Goal: Task Accomplishment & Management: Complete application form

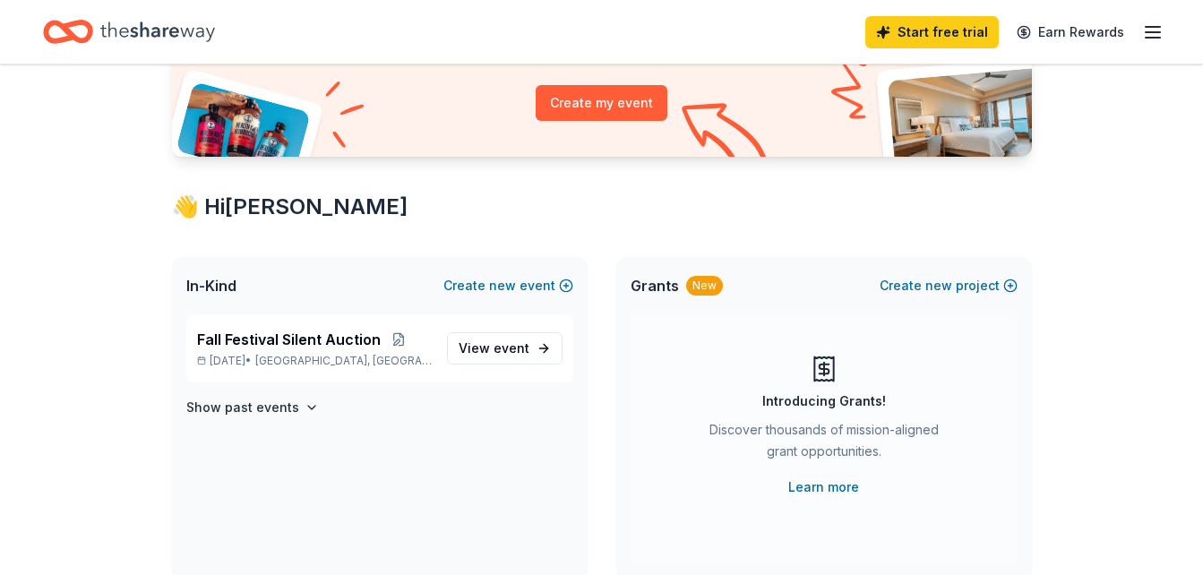
scroll to position [203, 0]
click at [472, 352] on span "View event" at bounding box center [494, 347] width 71 height 21
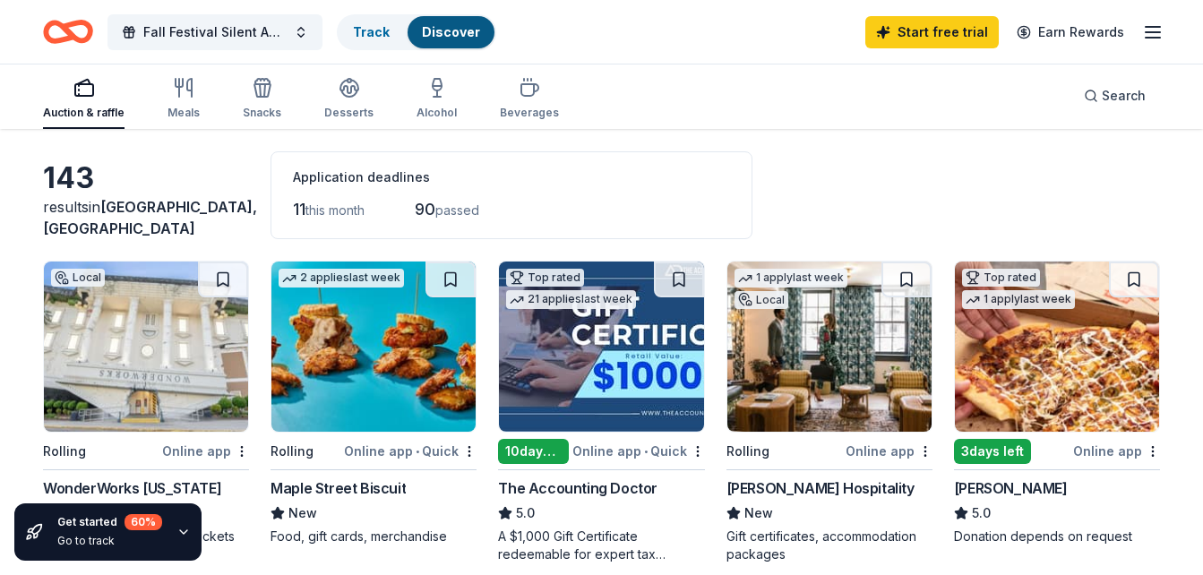
scroll to position [67, 0]
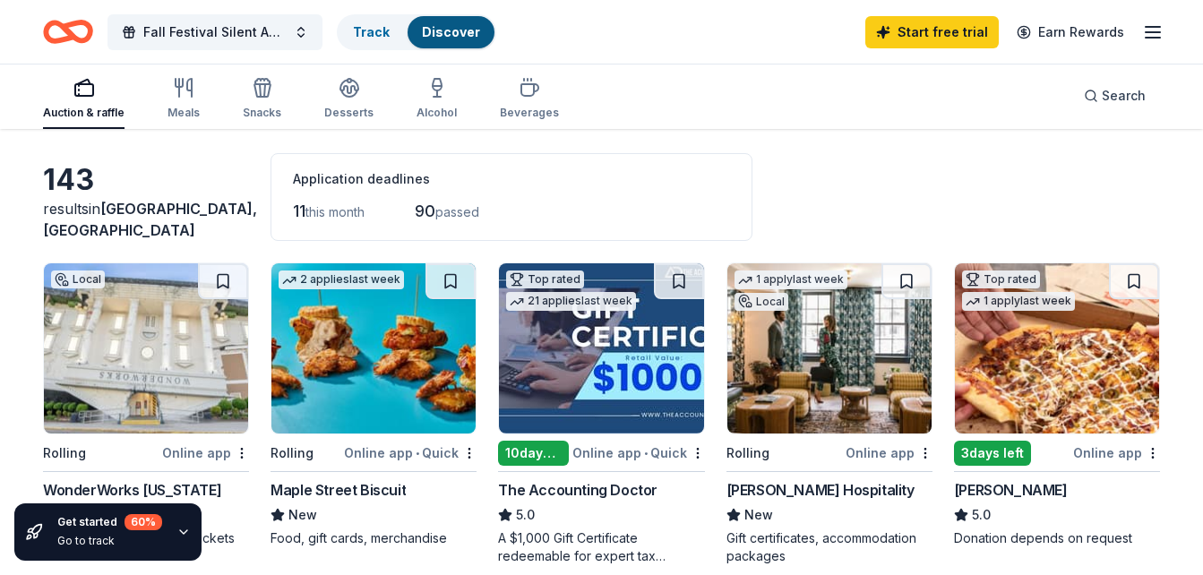
click at [89, 101] on div "Auction & raffle" at bounding box center [83, 98] width 81 height 43
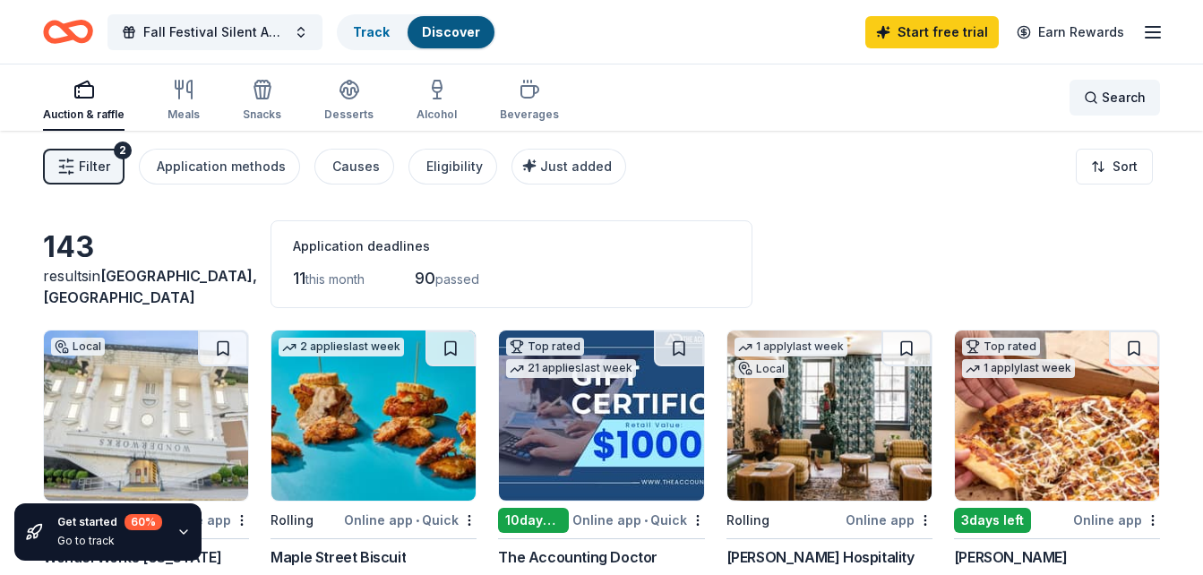
click at [1089, 103] on div "Search" at bounding box center [1115, 97] width 62 height 21
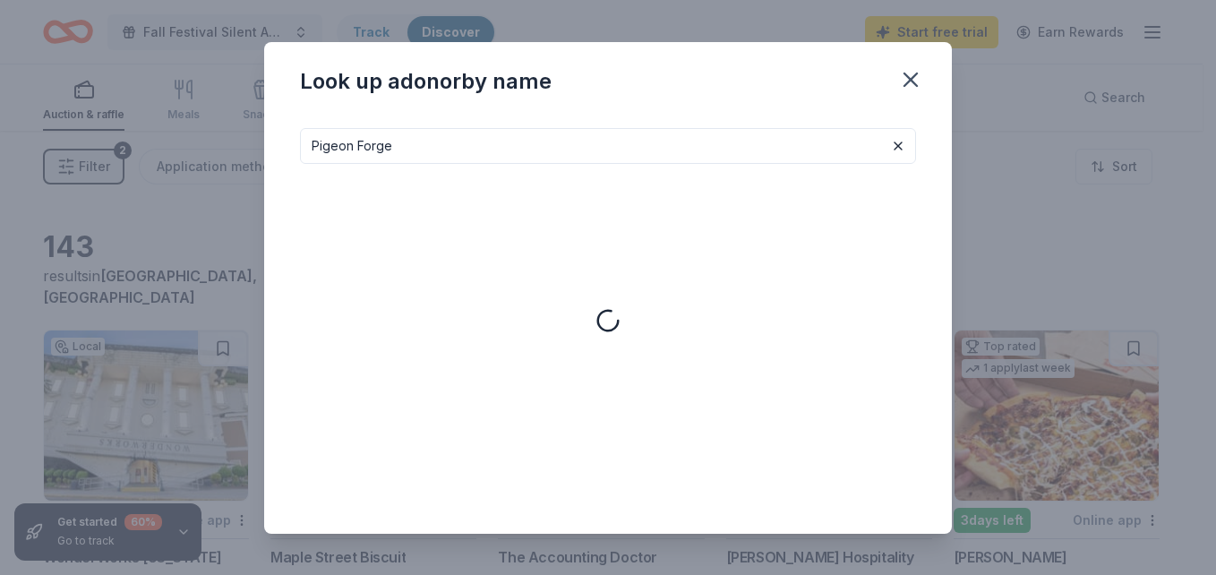
type input "Pigeon Forge"
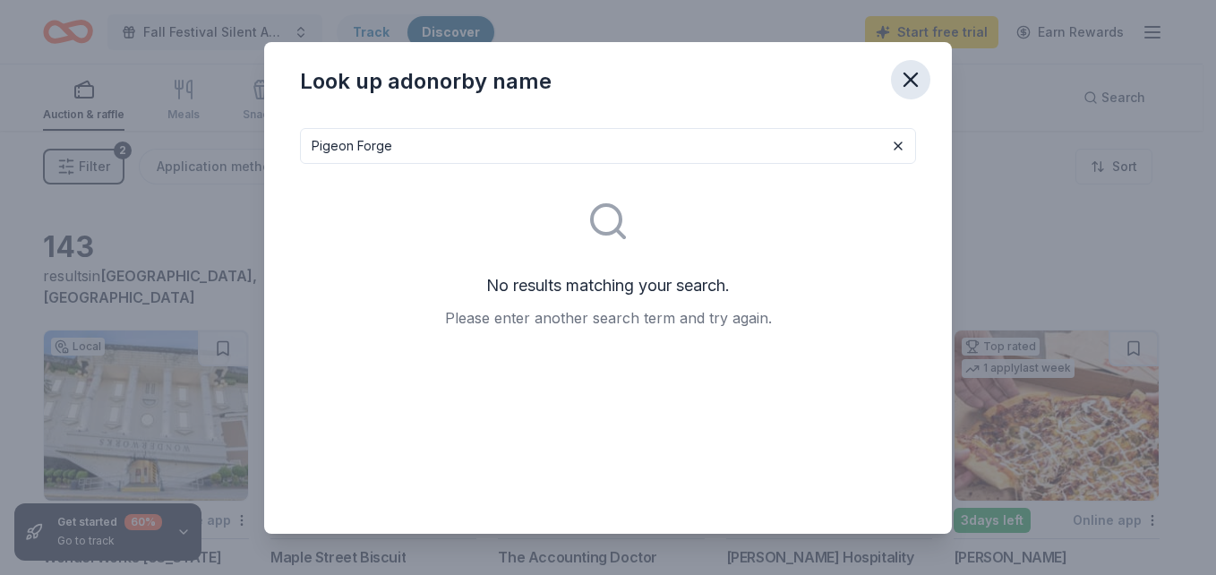
click at [906, 79] on icon "button" at bounding box center [910, 79] width 25 height 25
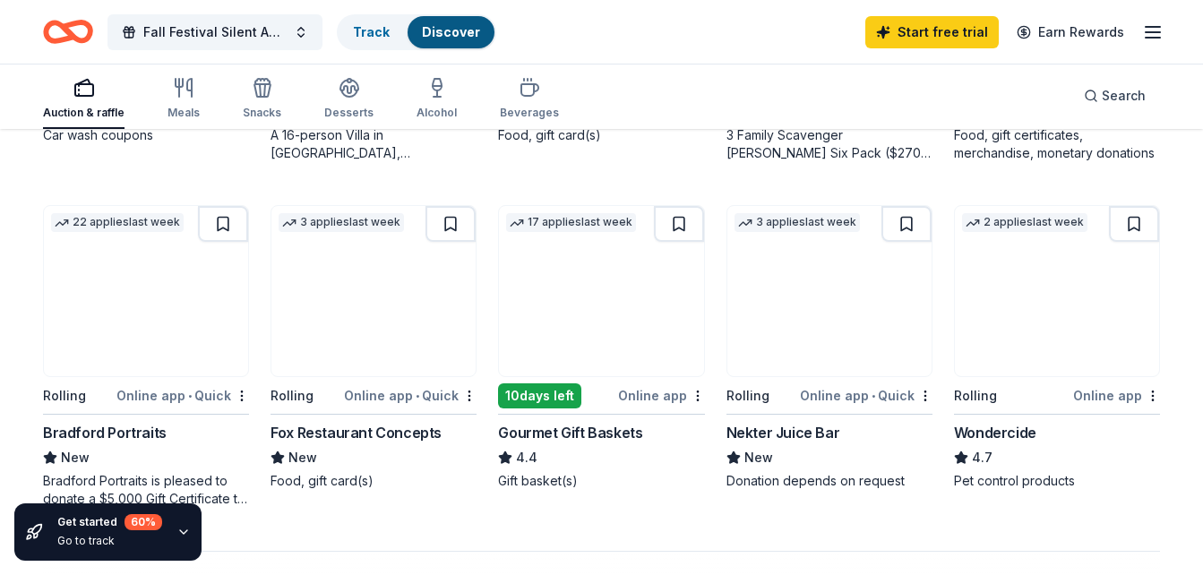
scroll to position [1162, 0]
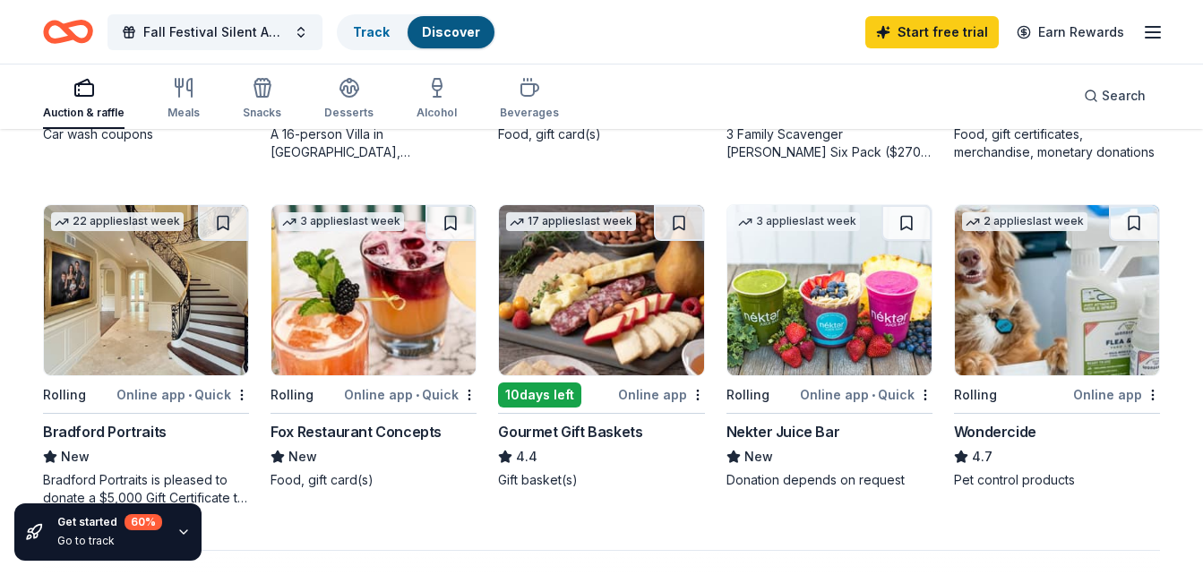
click at [591, 364] on img at bounding box center [601, 290] width 204 height 170
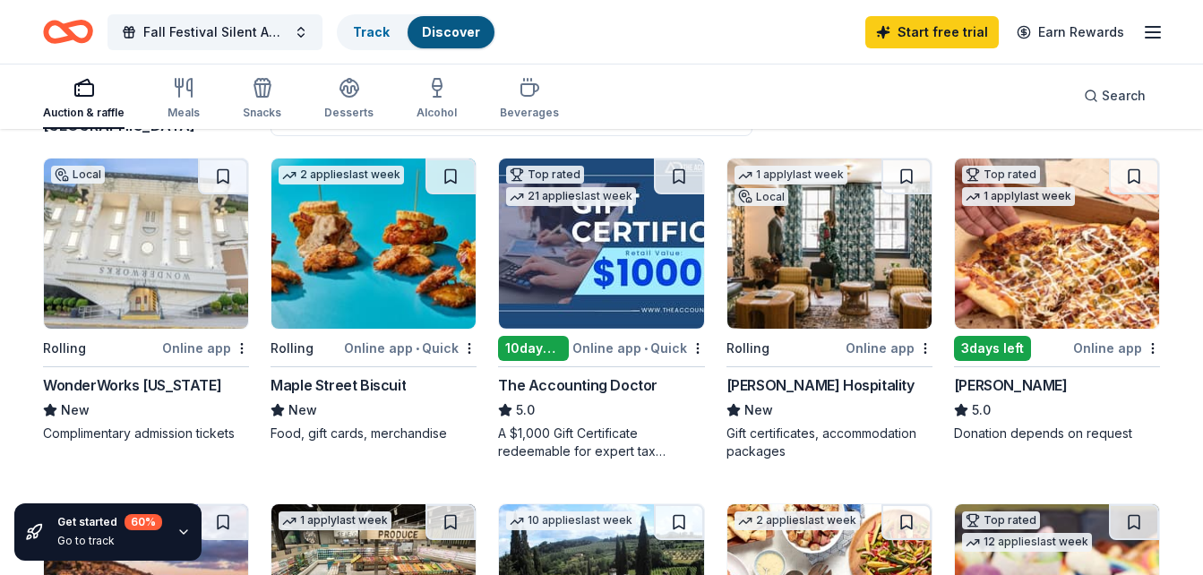
scroll to position [171, 0]
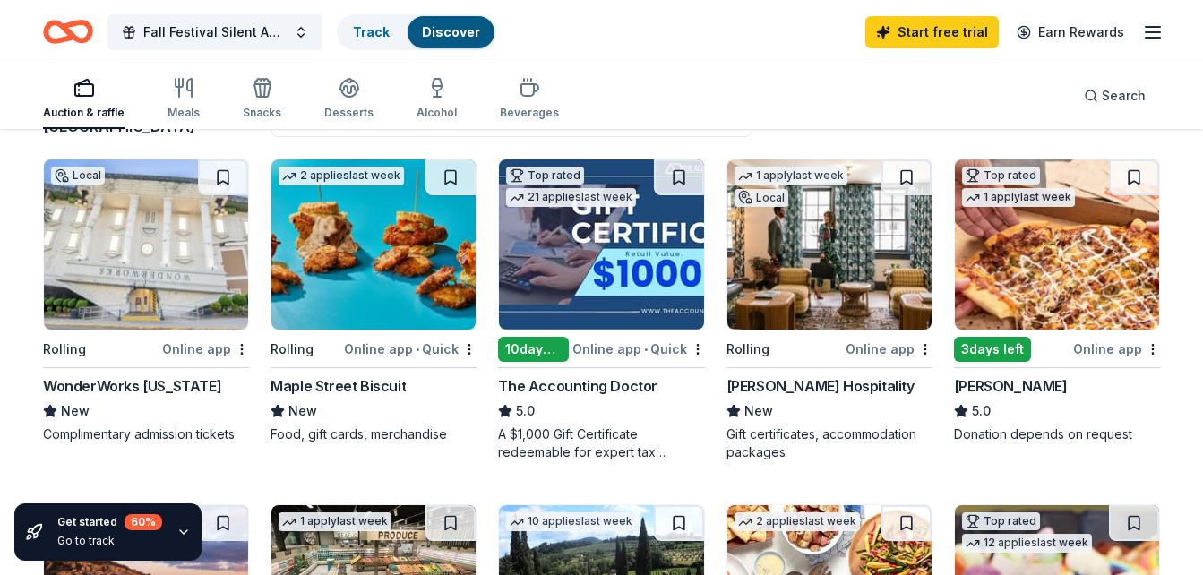
click at [199, 275] on img at bounding box center [146, 244] width 204 height 170
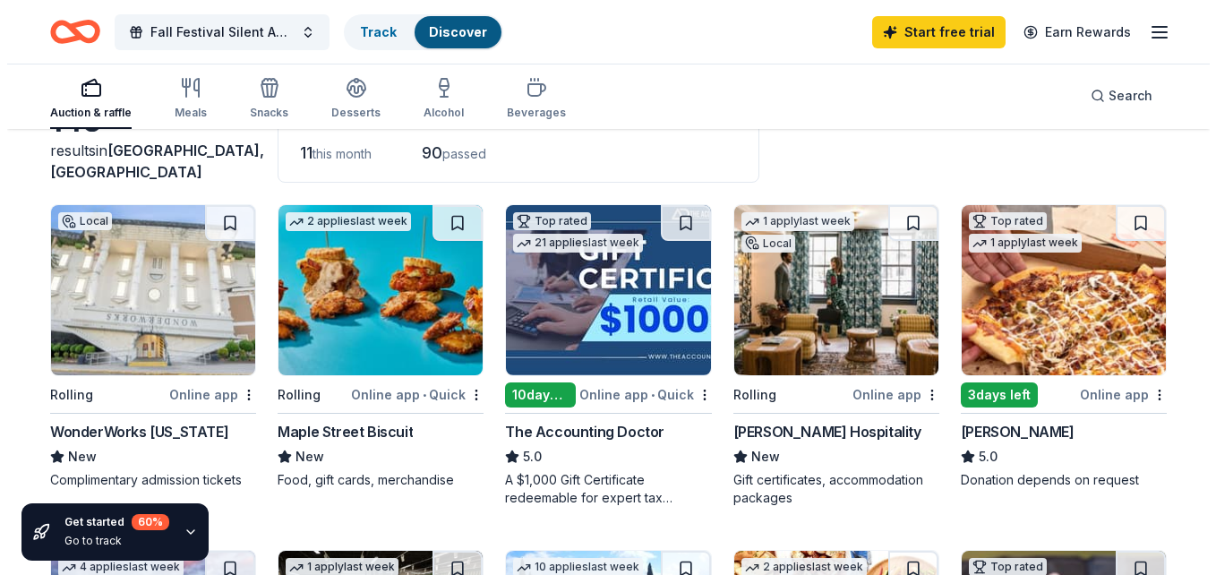
scroll to position [0, 0]
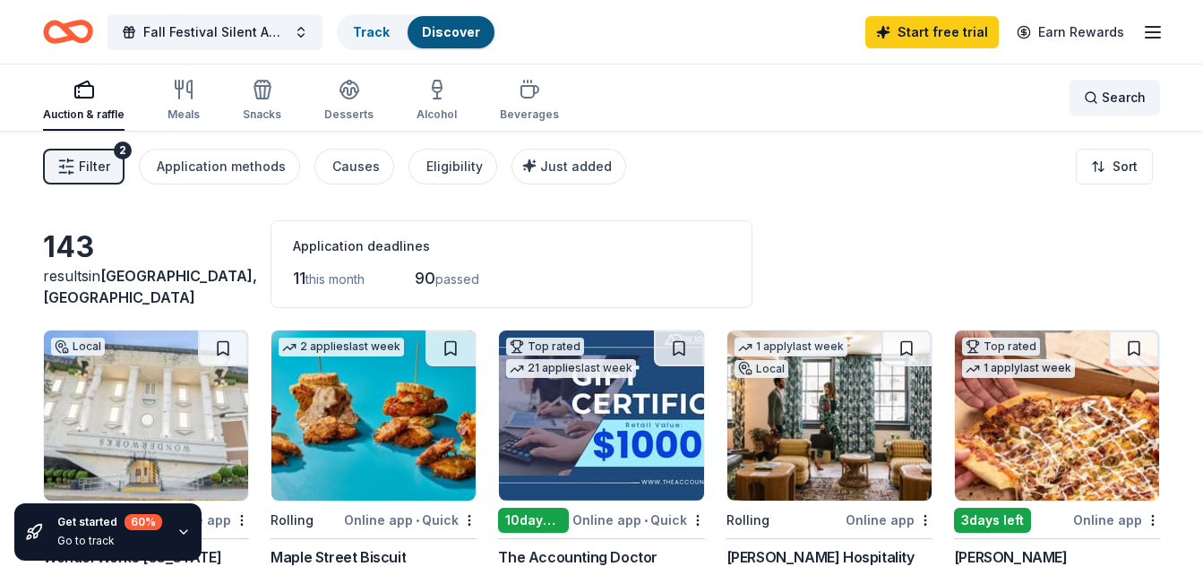
click at [1095, 100] on div "Search" at bounding box center [1115, 97] width 62 height 21
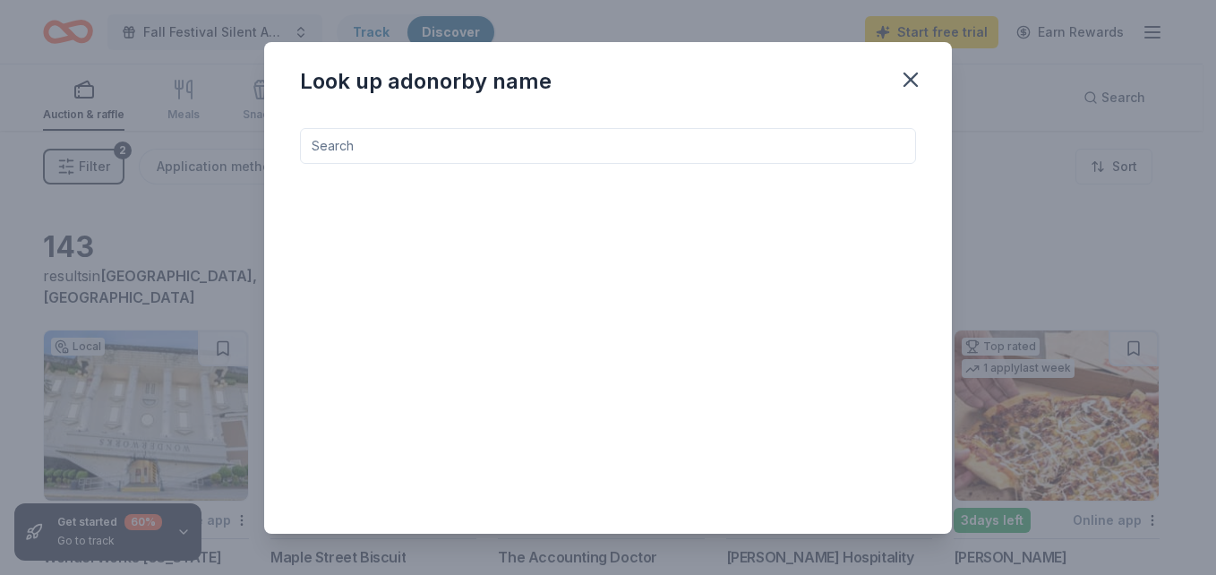
click at [652, 150] on input at bounding box center [608, 146] width 616 height 36
type input "T"
type input "I"
click at [908, 70] on icon "button" at bounding box center [910, 79] width 25 height 25
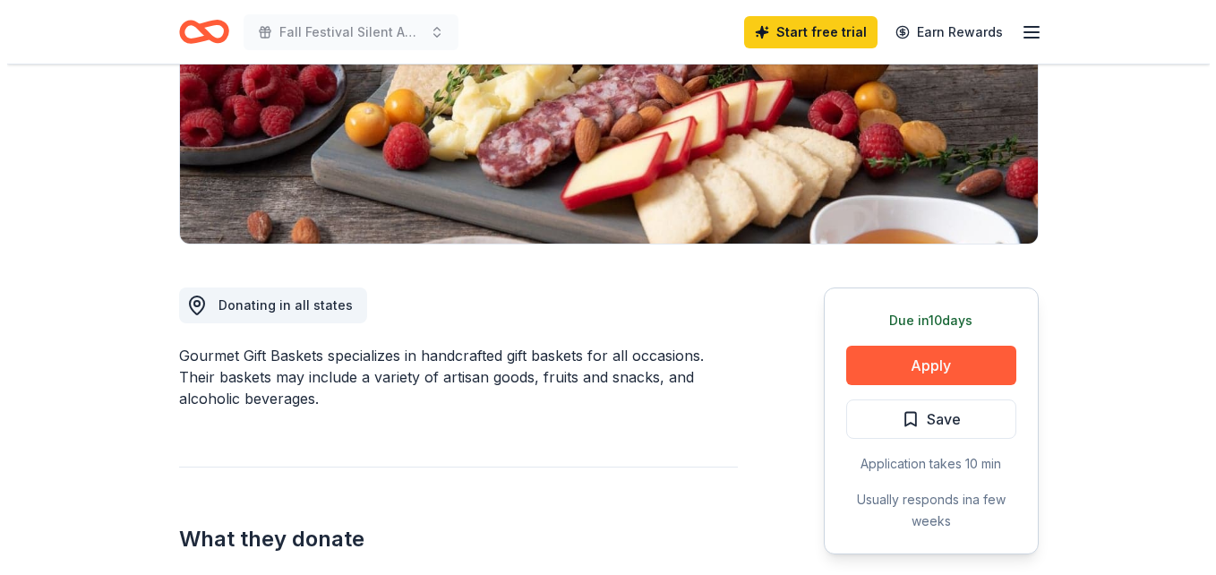
scroll to position [311, 0]
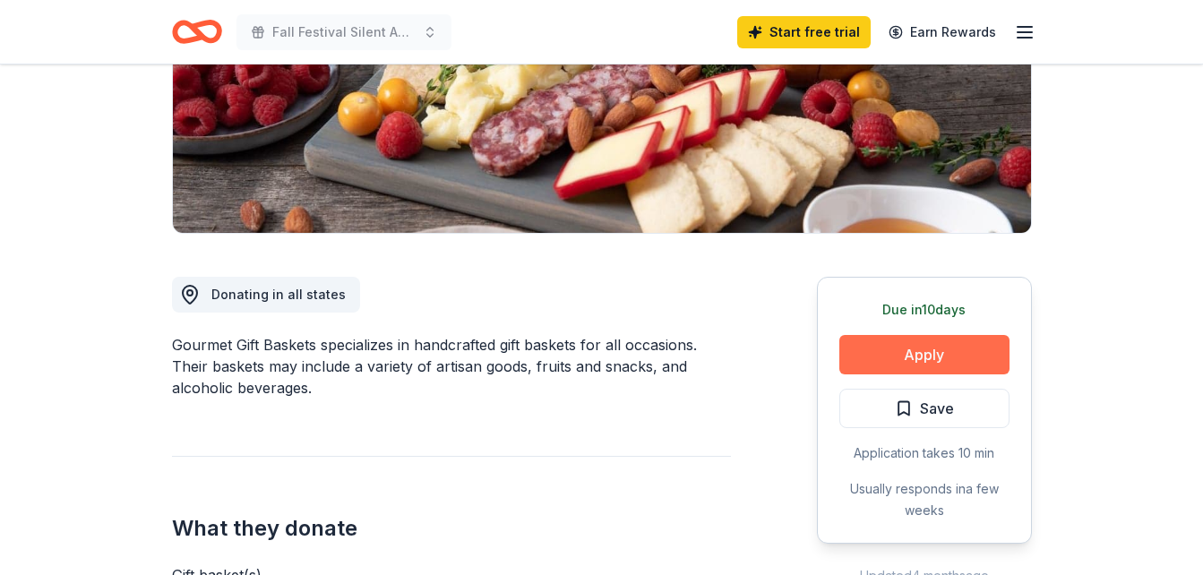
click at [913, 340] on button "Apply" at bounding box center [924, 354] width 170 height 39
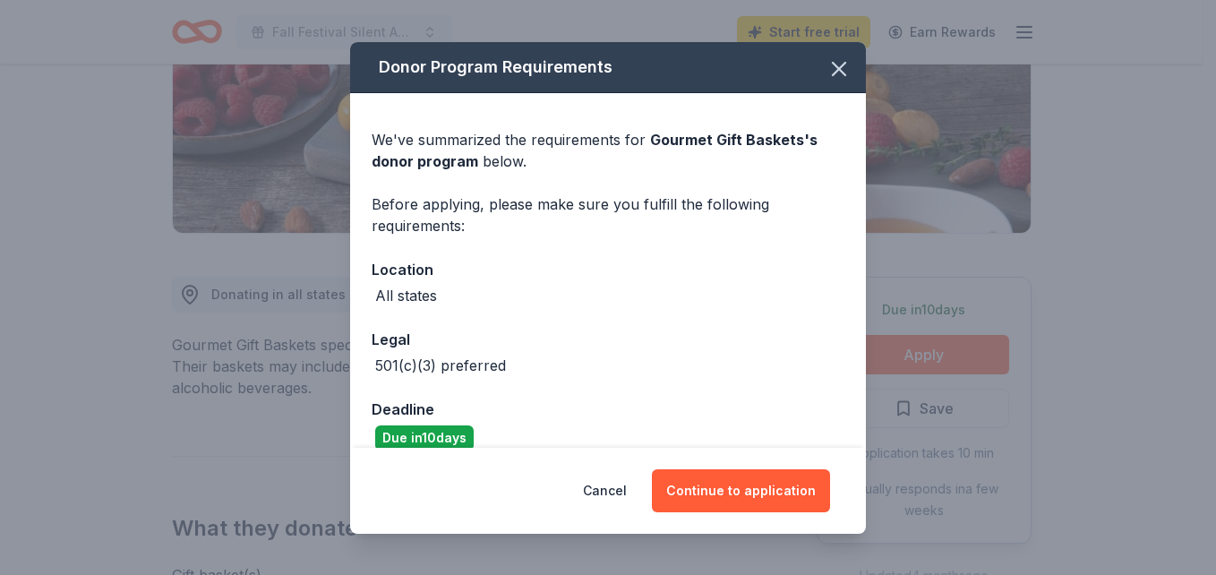
scroll to position [24, 0]
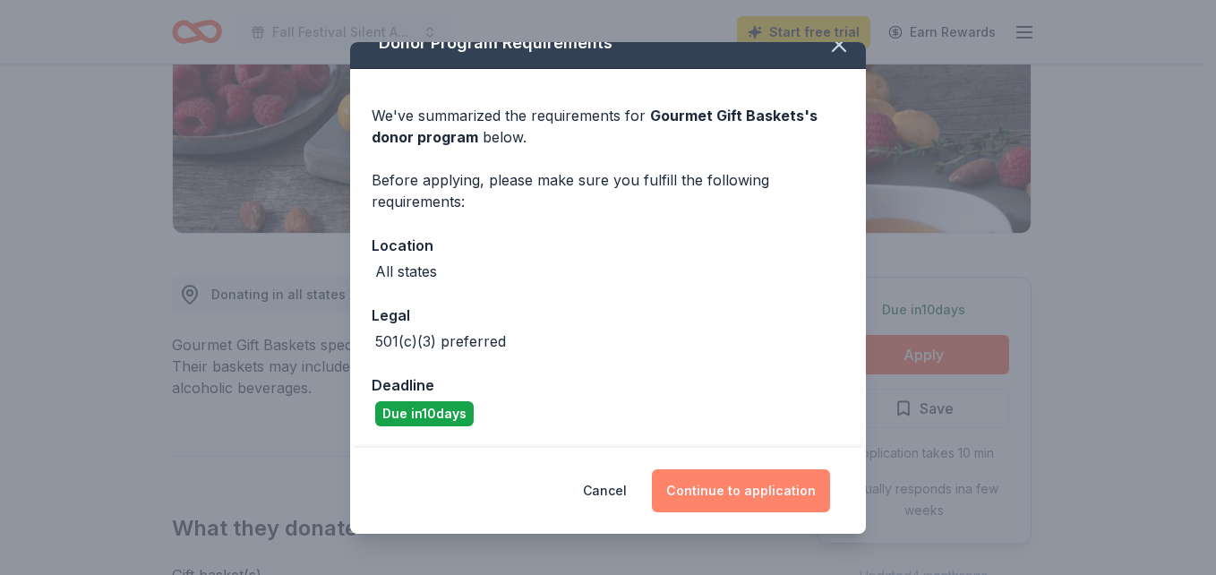
click at [725, 488] on button "Continue to application" at bounding box center [741, 490] width 178 height 43
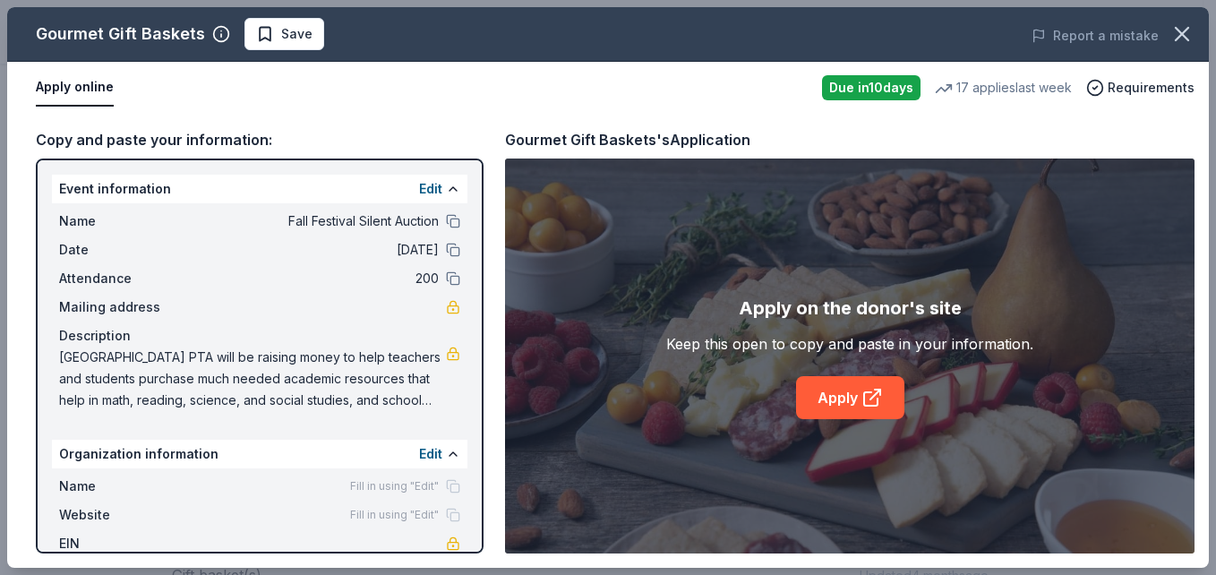
scroll to position [74, 0]
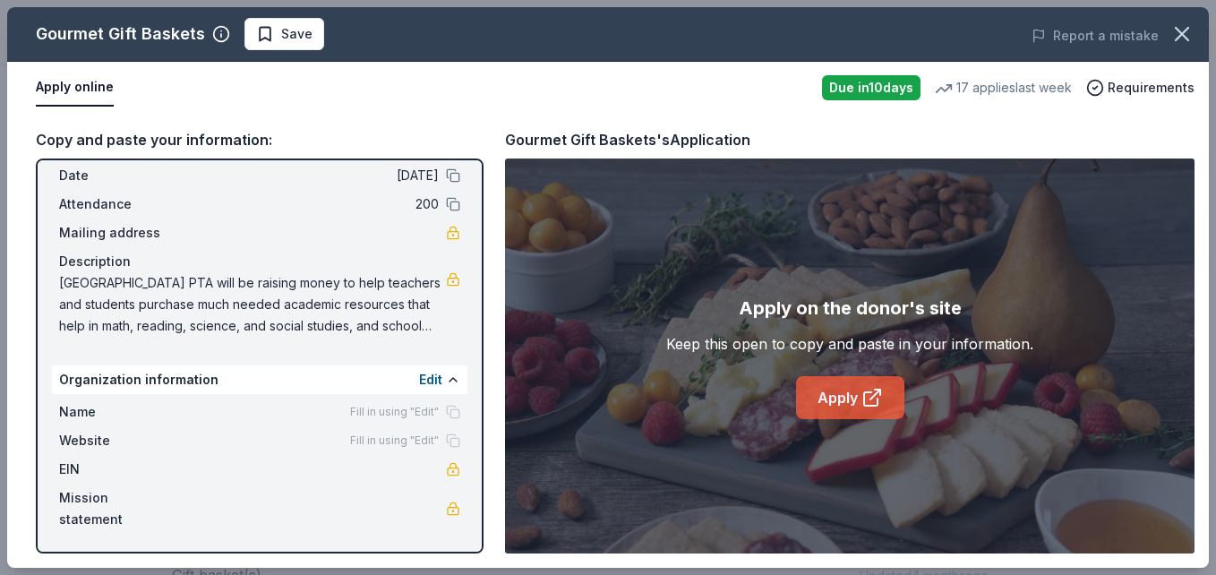
click at [859, 393] on link "Apply" at bounding box center [850, 397] width 108 height 43
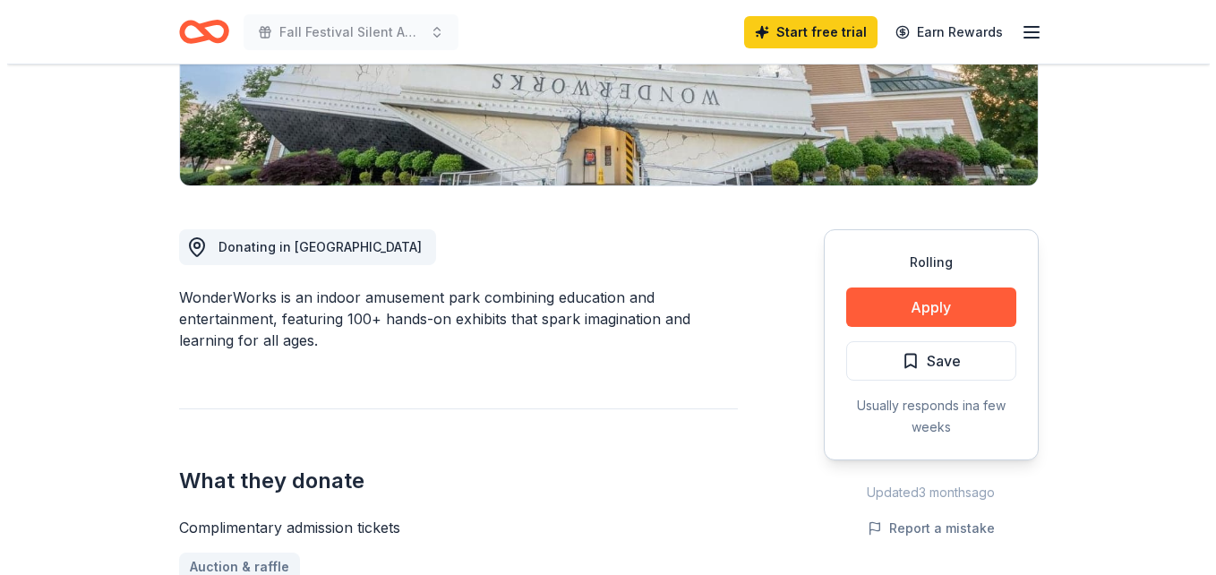
scroll to position [491, 0]
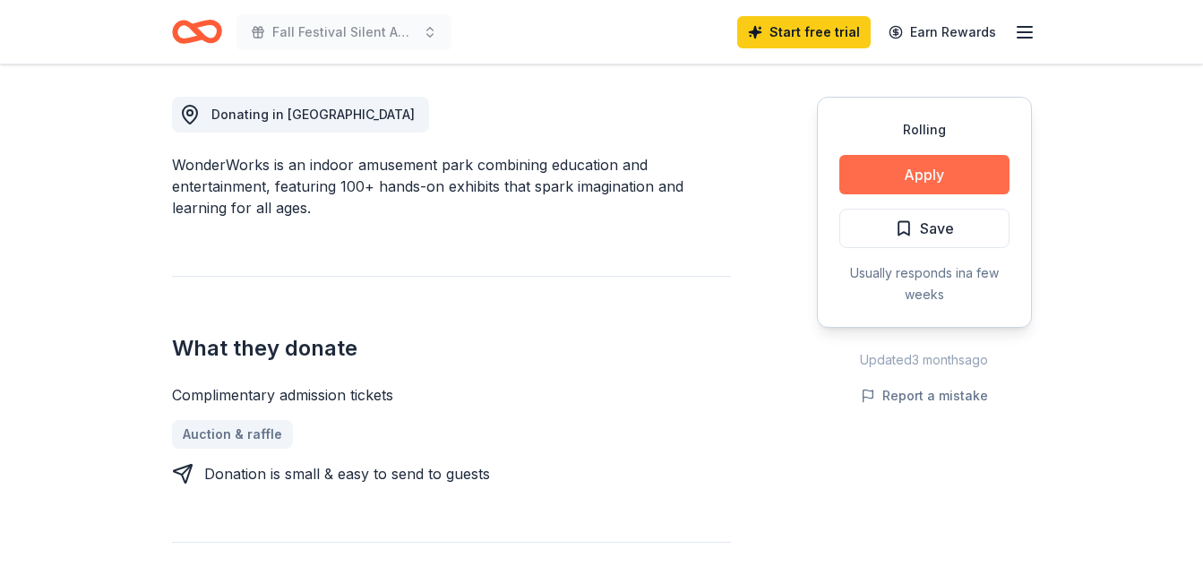
click at [931, 169] on button "Apply" at bounding box center [924, 174] width 170 height 39
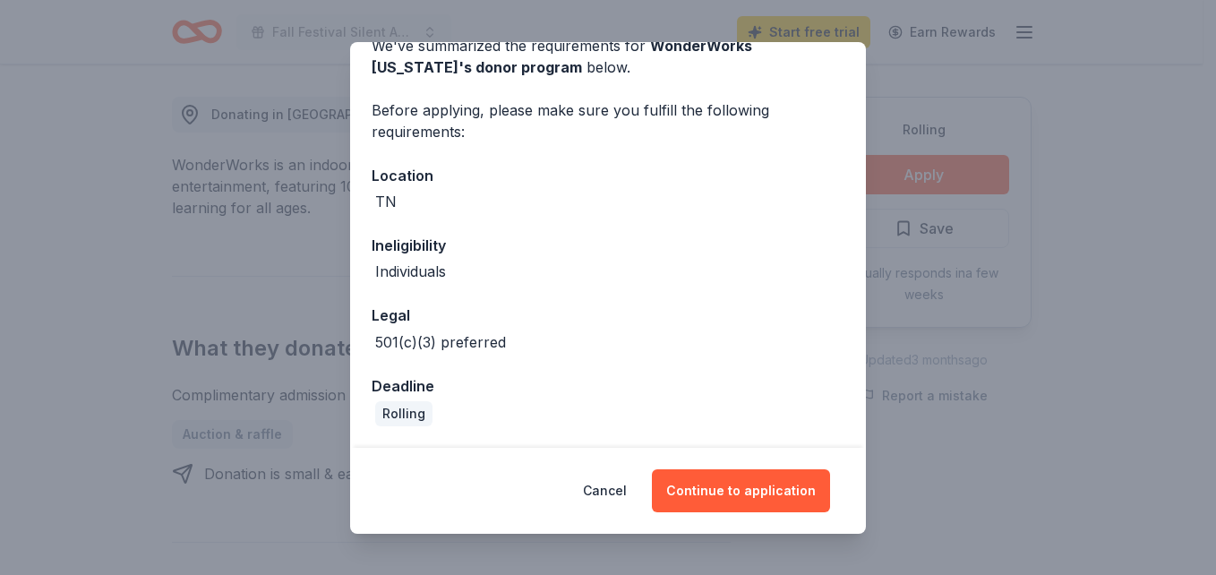
scroll to position [0, 0]
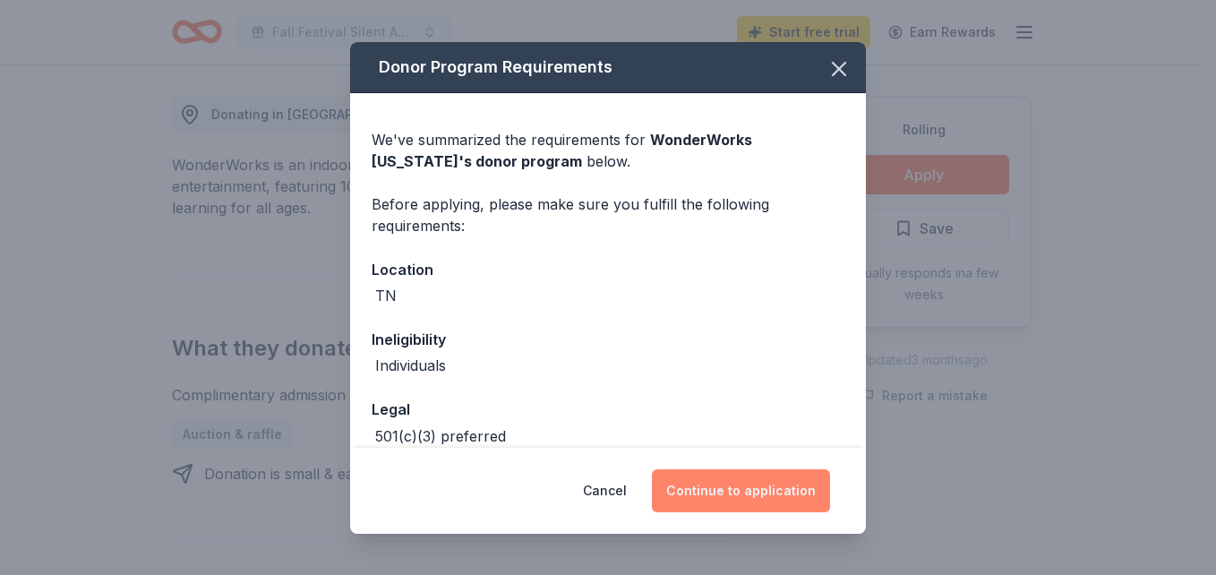
click at [733, 493] on button "Continue to application" at bounding box center [741, 490] width 178 height 43
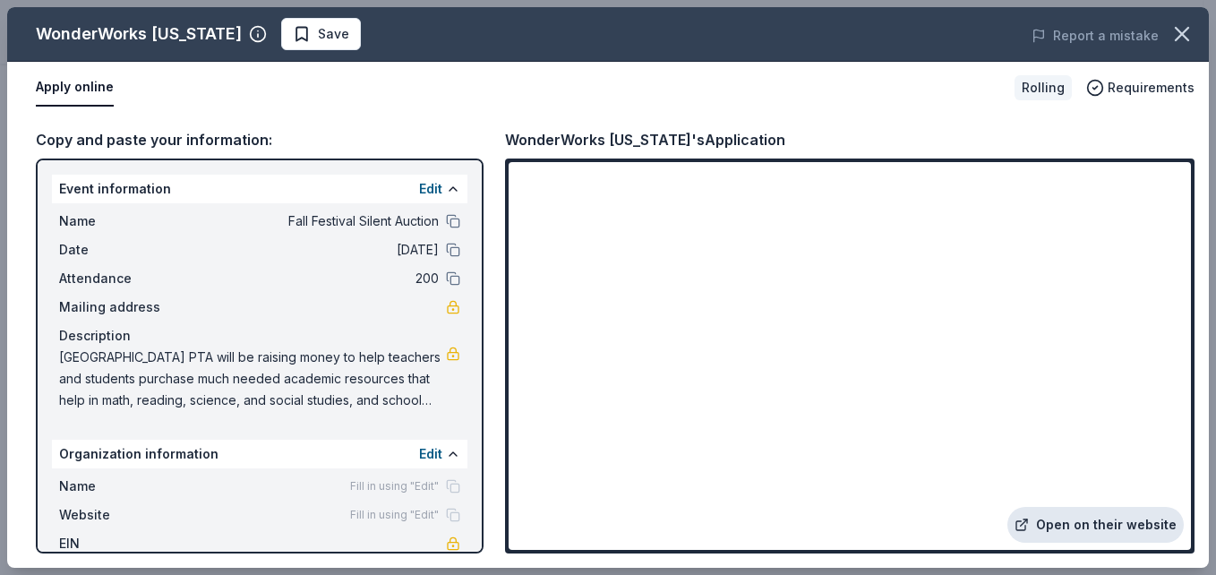
click at [1087, 514] on link "Open on their website" at bounding box center [1096, 525] width 176 height 36
